Goal: Information Seeking & Learning: Check status

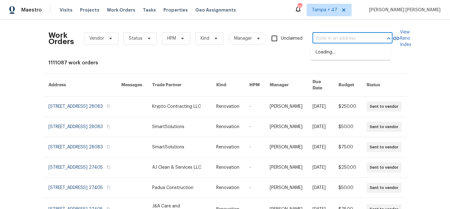
click at [338, 40] on input "text" at bounding box center [344, 39] width 63 height 10
paste input "1363 Edgewood Blvd, Berkley, MI 48072"
type input "1363 Edgewood Blvd, Berkley, MI 48072"
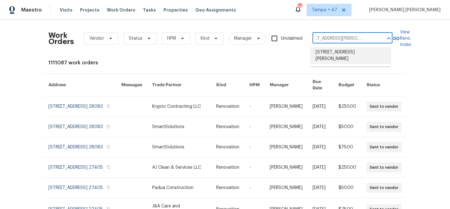
click at [337, 52] on li "1363 Edgewood Blvd, Berkley, MI 48072" at bounding box center [351, 55] width 80 height 17
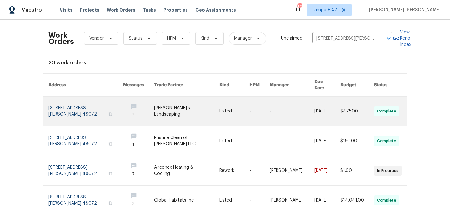
click at [277, 106] on link at bounding box center [292, 111] width 45 height 29
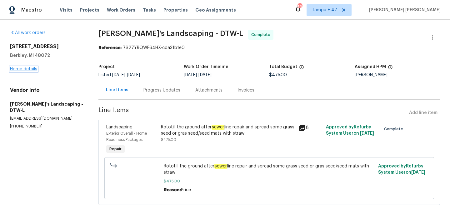
click at [27, 68] on link "Home details" at bounding box center [23, 69] width 27 height 4
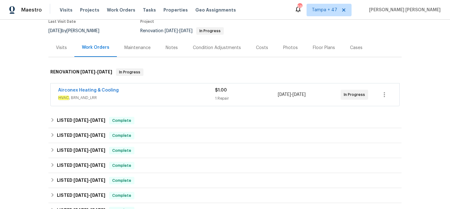
scroll to position [66, 0]
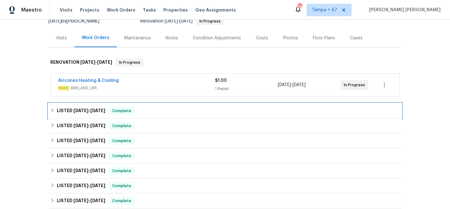
click at [142, 106] on div "LISTED 8/14/25 - 9/16/25 Complete" at bounding box center [224, 111] width 353 height 15
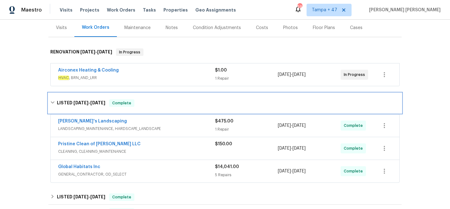
scroll to position [82, 0]
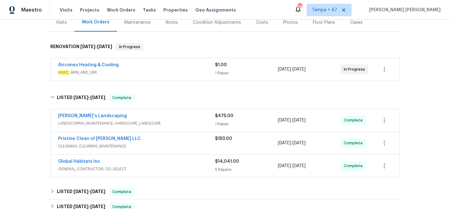
click at [184, 65] on div "Airconex Heating & Cooling" at bounding box center [136, 66] width 157 height 8
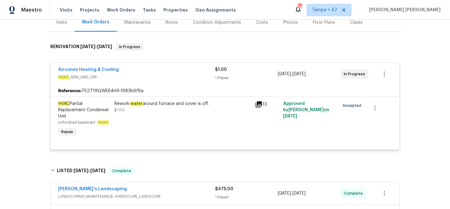
click at [195, 69] on div "Airconex Heating & Cooling" at bounding box center [136, 71] width 157 height 8
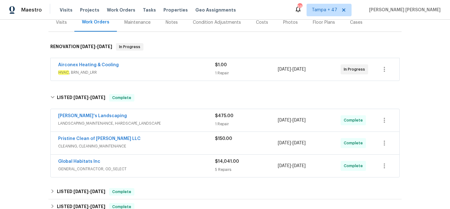
click at [199, 120] on span "LANDSCAPING_MAINTENANCE, HARDSCAPE_LANDSCAPE" at bounding box center [136, 123] width 157 height 6
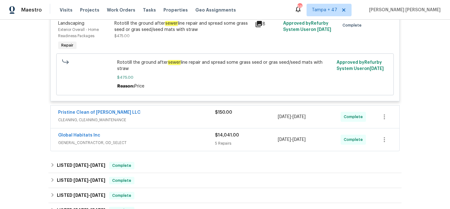
scroll to position [214, 0]
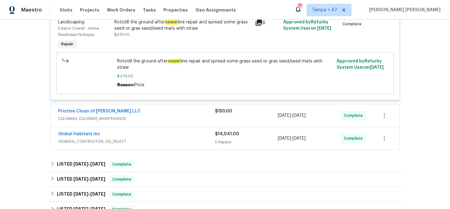
click at [192, 131] on div "Global Habitats Inc" at bounding box center [136, 135] width 157 height 8
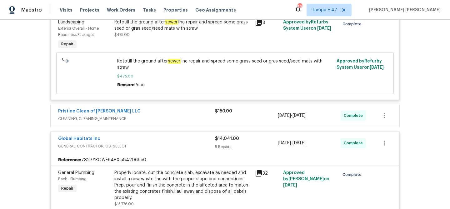
click at [196, 108] on div "Pristine Clean of Troy LLC" at bounding box center [136, 112] width 157 height 8
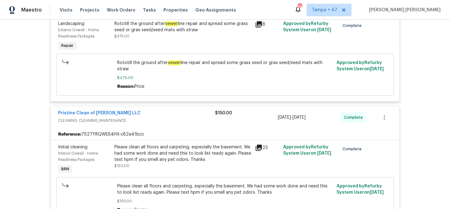
scroll to position [153, 0]
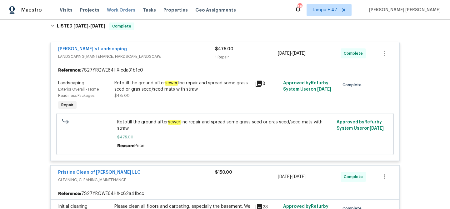
click at [112, 10] on span "Work Orders" at bounding box center [121, 10] width 28 height 6
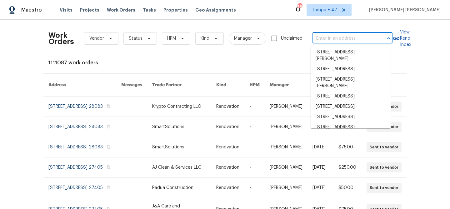
click at [343, 38] on input "text" at bounding box center [344, 39] width 63 height 10
paste input "7287 Candlestone Dr, Reynoldsburg, OH 43068"
type input "7287 Candlestone Dr, Reynoldsburg, OH 43068"
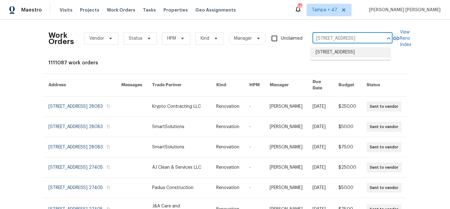
click at [340, 50] on li "7287 Candlestone Dr, Reynoldsburg, OH 43068" at bounding box center [351, 52] width 80 height 10
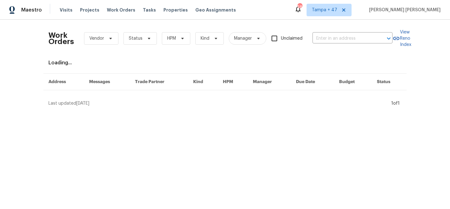
type input "7287 Candlestone Dr, Reynoldsburg, OH 43068"
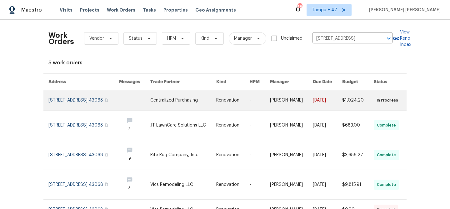
click at [296, 106] on link at bounding box center [291, 100] width 43 height 20
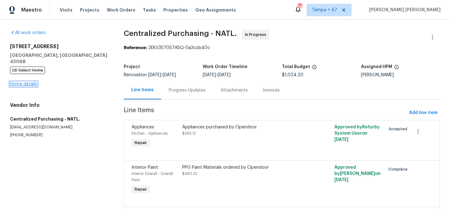
click at [23, 82] on link "Home details" at bounding box center [23, 84] width 27 height 4
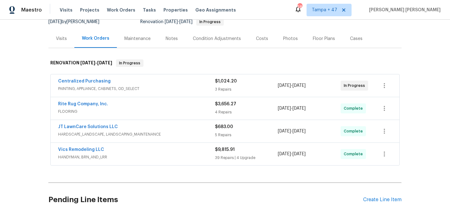
scroll to position [96, 0]
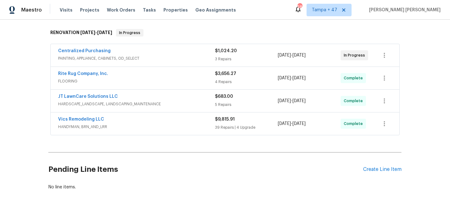
click at [181, 126] on span "HANDYMAN, BRN_AND_LRR" at bounding box center [136, 127] width 157 height 6
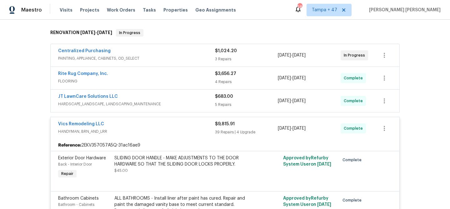
click at [197, 101] on div "JT LawnCare Solutions LLC" at bounding box center [136, 98] width 157 height 8
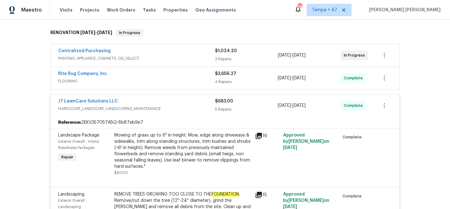
click at [199, 79] on span "FLOORING" at bounding box center [136, 81] width 157 height 6
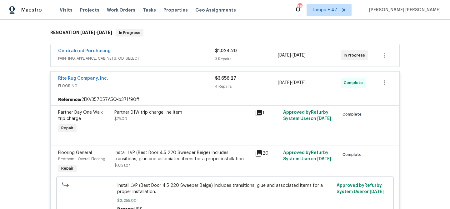
click at [206, 53] on div "Centralized Purchasing" at bounding box center [136, 52] width 157 height 8
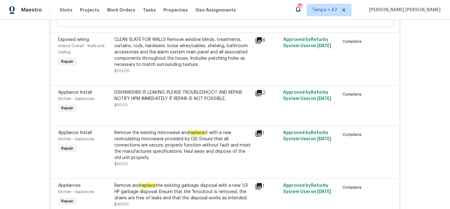
scroll to position [2900, 0]
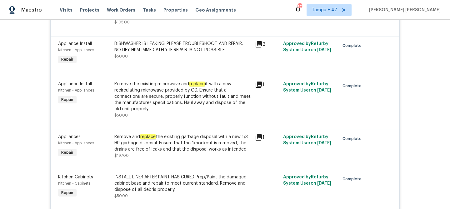
click at [121, 6] on div "Visits Projects Work Orders Tasks Properties Geo Assignments" at bounding box center [152, 10] width 184 height 13
click at [120, 8] on span "Work Orders" at bounding box center [121, 10] width 28 height 6
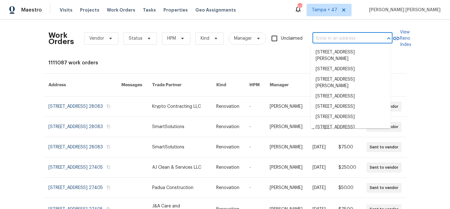
click at [323, 37] on input "text" at bounding box center [344, 39] width 63 height 10
paste input "8413 Wagon Wheel Rd, Alexandria, VA 22309"
type input "8413 Wagon Wheel Rd, Alexandria, VA 22309"
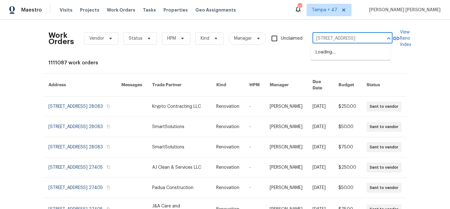
scroll to position [0, 33]
click at [331, 50] on li "8413 Wagon Wheel Rd, Alexandria, VA 22309" at bounding box center [351, 52] width 80 height 10
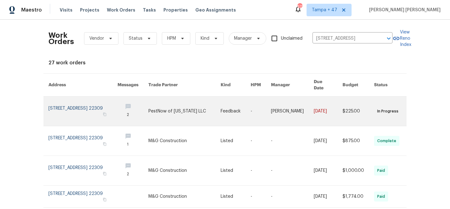
click at [287, 104] on link at bounding box center [292, 111] width 43 height 29
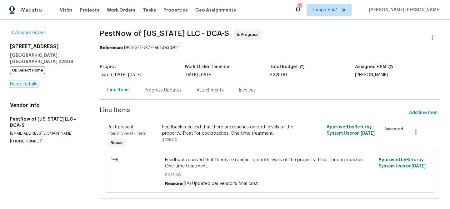
click at [31, 82] on link "Home details" at bounding box center [23, 84] width 27 height 4
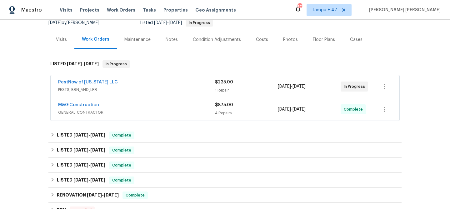
scroll to position [118, 0]
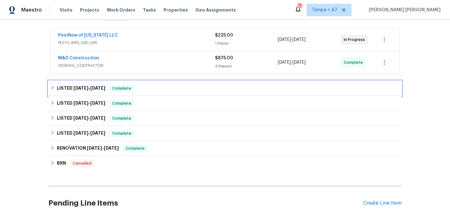
click at [151, 85] on div "LISTED 7/29/25 - 9/4/25 Complete" at bounding box center [225, 89] width 350 height 8
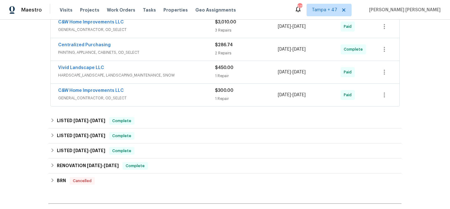
scroll to position [252, 0]
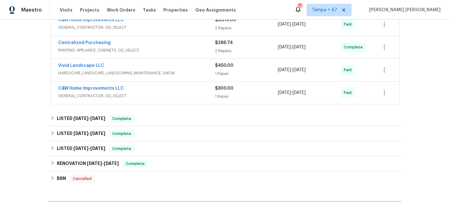
click at [201, 86] on div "C&W Home Improvements LLC" at bounding box center [136, 89] width 157 height 8
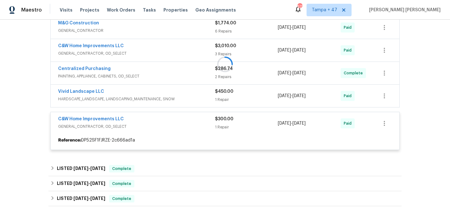
scroll to position [215, 0]
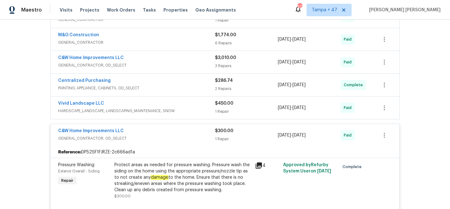
click at [202, 100] on div "Vivid Landscape LLC" at bounding box center [136, 104] width 157 height 8
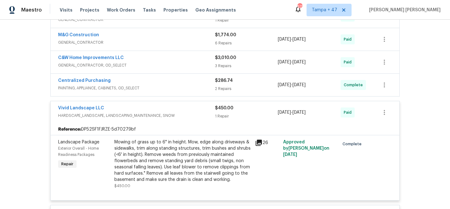
click at [203, 85] on span "PAINTING, APPLIANCE, CABINETS, OD_SELECT" at bounding box center [136, 88] width 157 height 6
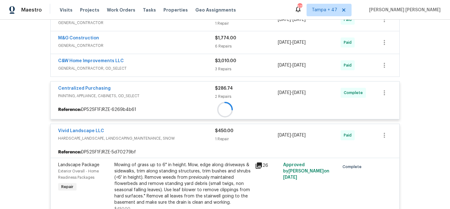
scroll to position [204, 0]
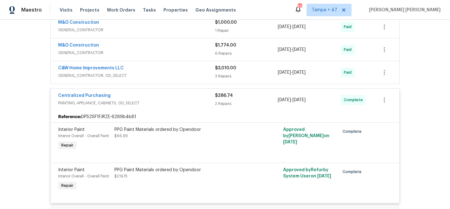
click at [201, 65] on div "C&W Home Improvements LLC" at bounding box center [136, 69] width 157 height 8
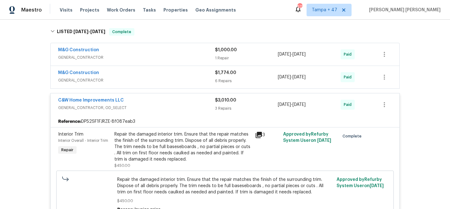
click at [189, 77] on span "GENERAL_CONTRACTOR" at bounding box center [136, 80] width 157 height 6
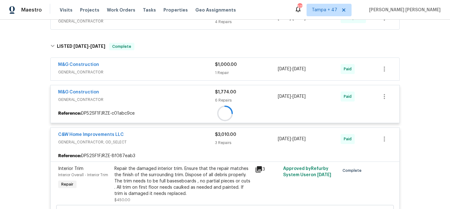
scroll to position [126, 0]
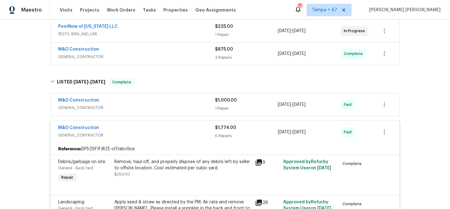
click at [201, 97] on div "M&G Construction" at bounding box center [136, 101] width 157 height 8
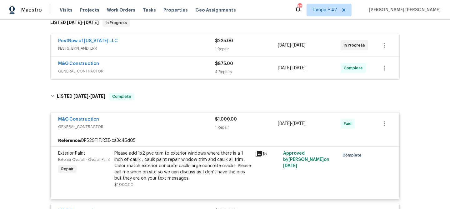
scroll to position [100, 0]
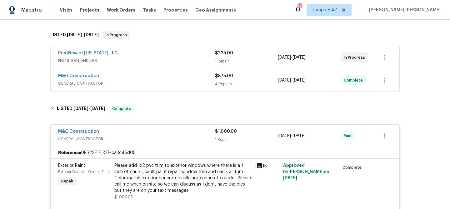
click at [195, 80] on span "GENERAL_CONTRACTOR" at bounding box center [136, 83] width 157 height 6
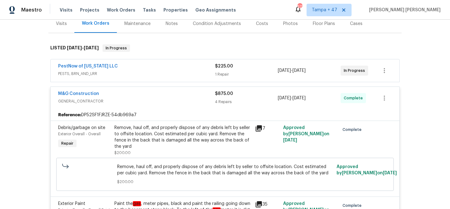
scroll to position [60, 0]
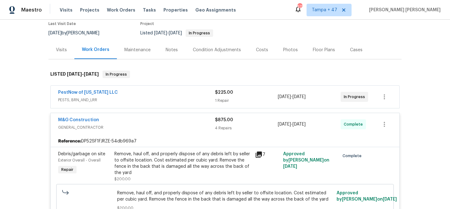
click at [195, 89] on div "PestNow of Virginia LLC" at bounding box center [136, 93] width 157 height 8
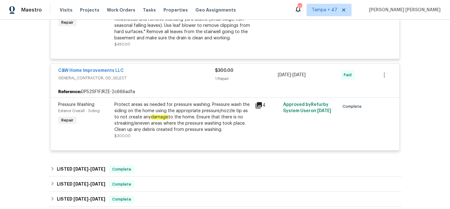
scroll to position [1602, 0]
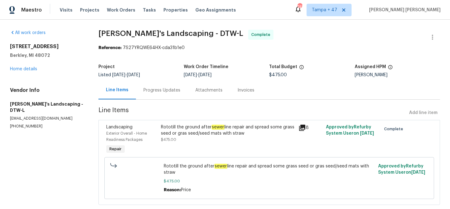
click at [158, 88] on div "Progress Updates" at bounding box center [162, 90] width 37 height 6
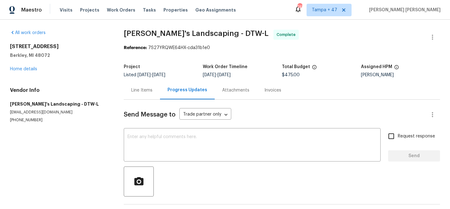
click at [138, 89] on div "Line Items" at bounding box center [141, 90] width 21 height 6
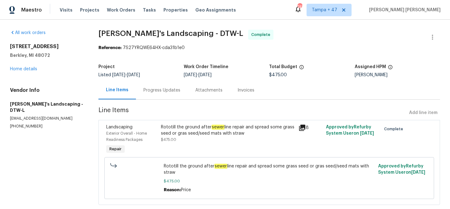
click at [232, 121] on div "Landscaping Exterior Overall - Home Readiness Packages Repair Rototill the grou…" at bounding box center [270, 162] width 342 height 85
click at [232, 125] on div "Rototill the ground after sewer line repair and spread some grass seed or gras …" at bounding box center [228, 130] width 134 height 13
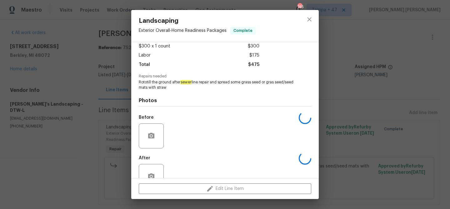
scroll to position [53, 0]
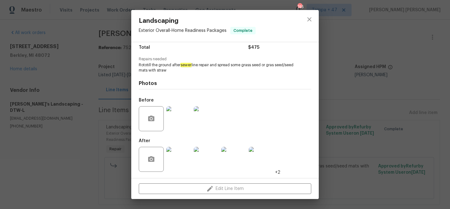
click at [184, 121] on img at bounding box center [178, 118] width 25 height 25
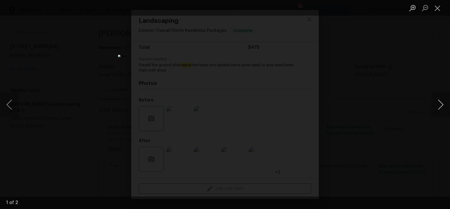
click at [437, 108] on button "Next image" at bounding box center [441, 104] width 19 height 25
click at [398, 134] on div "Lightbox" at bounding box center [225, 104] width 450 height 209
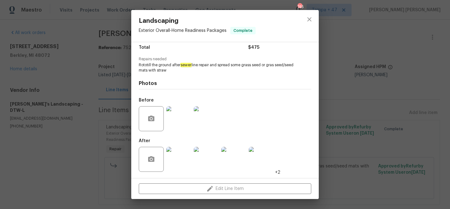
click at [181, 155] on img at bounding box center [178, 159] width 25 height 25
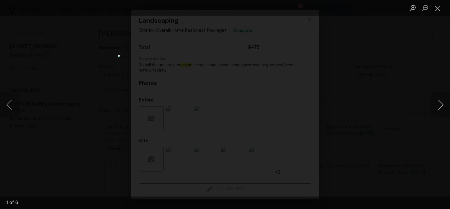
click at [440, 104] on button "Next image" at bounding box center [441, 104] width 19 height 25
click at [411, 78] on div "Lightbox" at bounding box center [225, 104] width 450 height 209
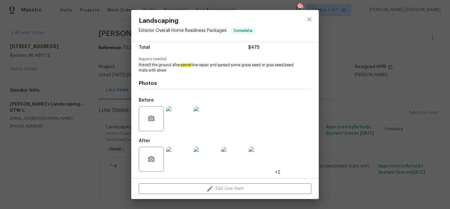
click at [338, 90] on div "Landscaping Exterior Overall - Home Readiness Packages Complete Vendor Baraiac'…" at bounding box center [225, 104] width 450 height 209
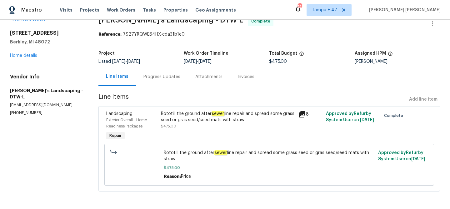
scroll to position [18, 0]
